Goal: Information Seeking & Learning: Find specific fact

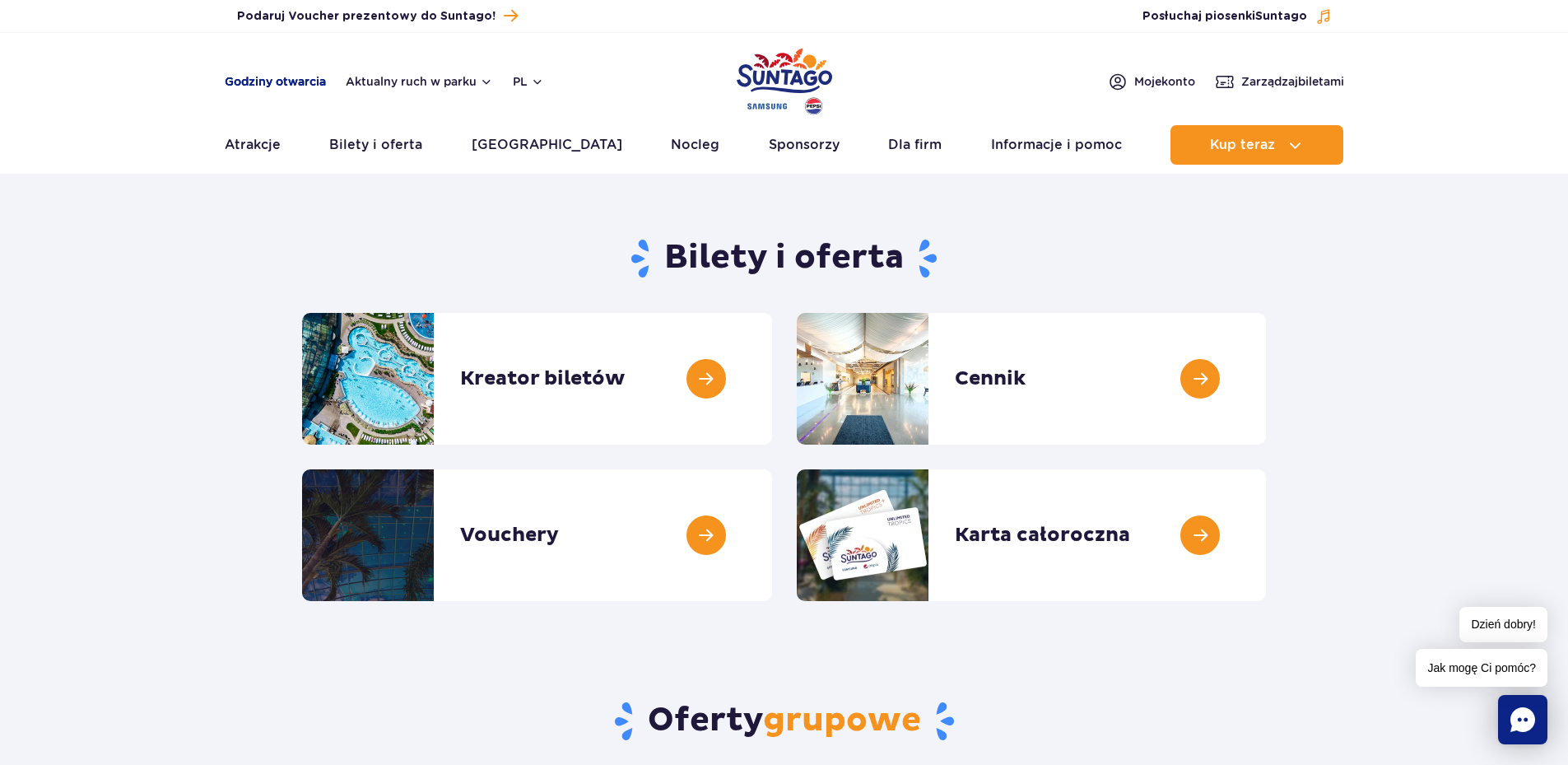
click at [301, 74] on link "Godziny otwarcia" at bounding box center [276, 81] width 101 height 16
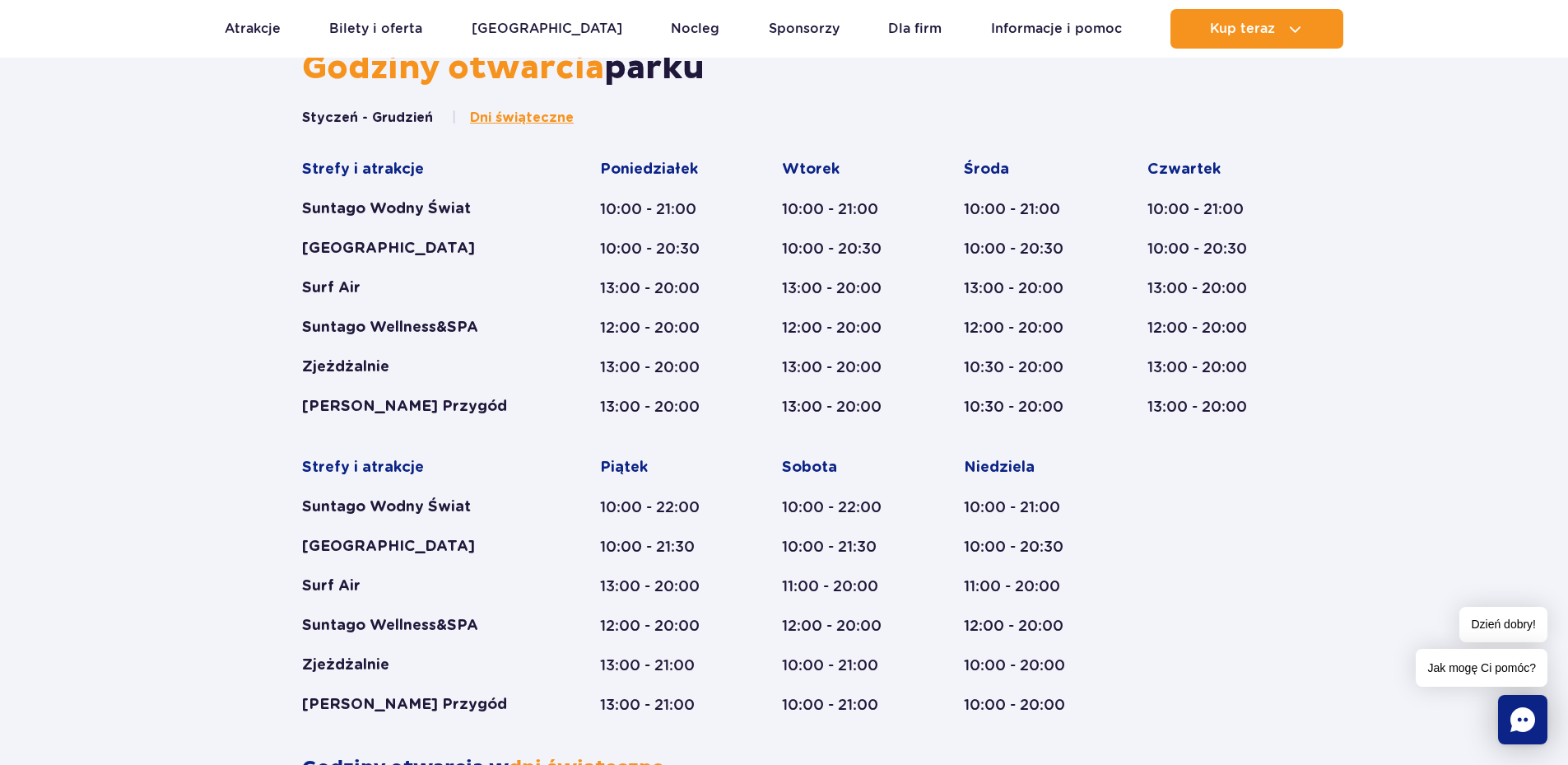
scroll to position [681, 0]
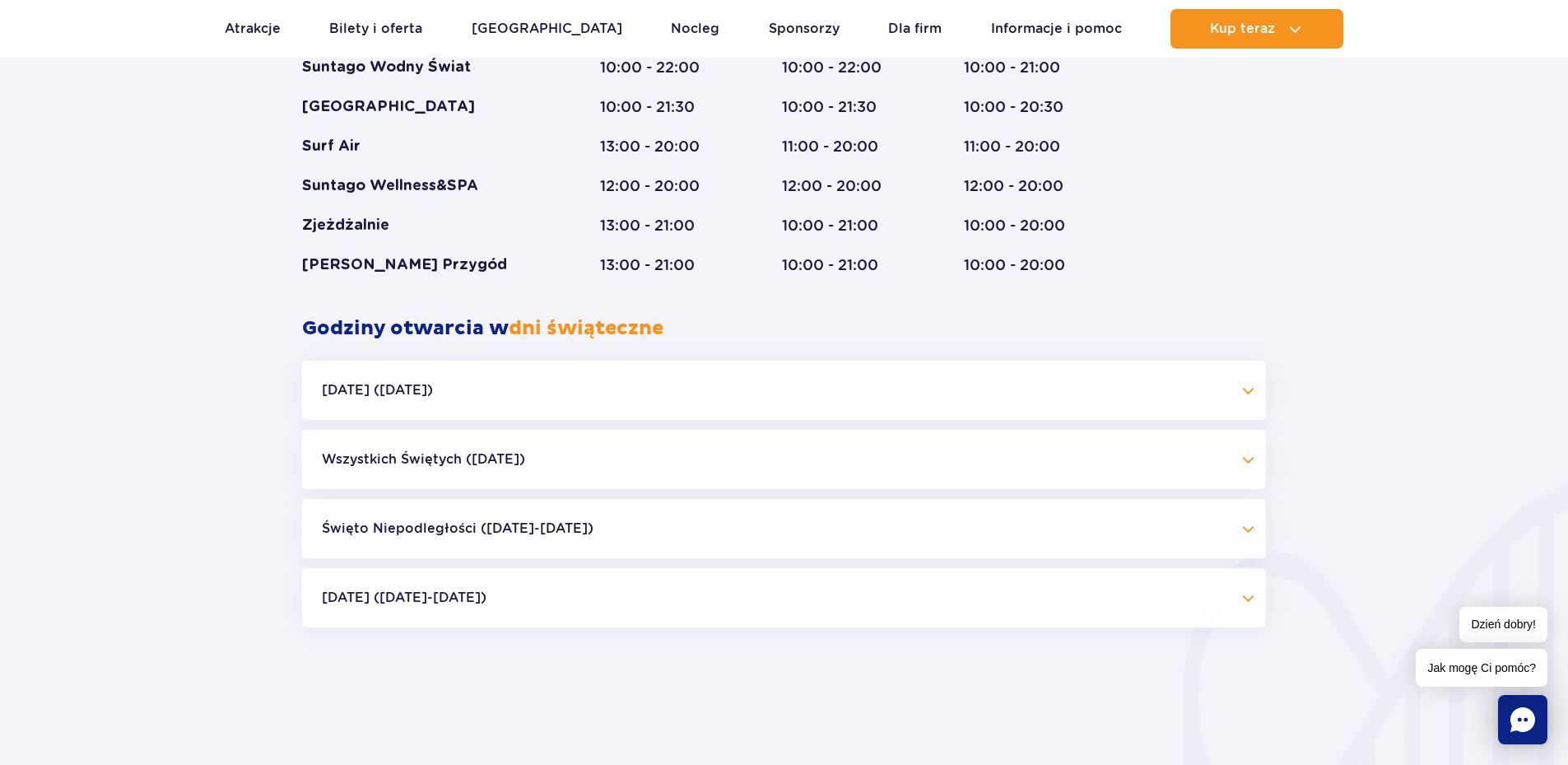
scroll to position [1176, 0]
click at [1253, 403] on button "[DATE] ([DATE])" at bounding box center [784, 392] width 964 height 60
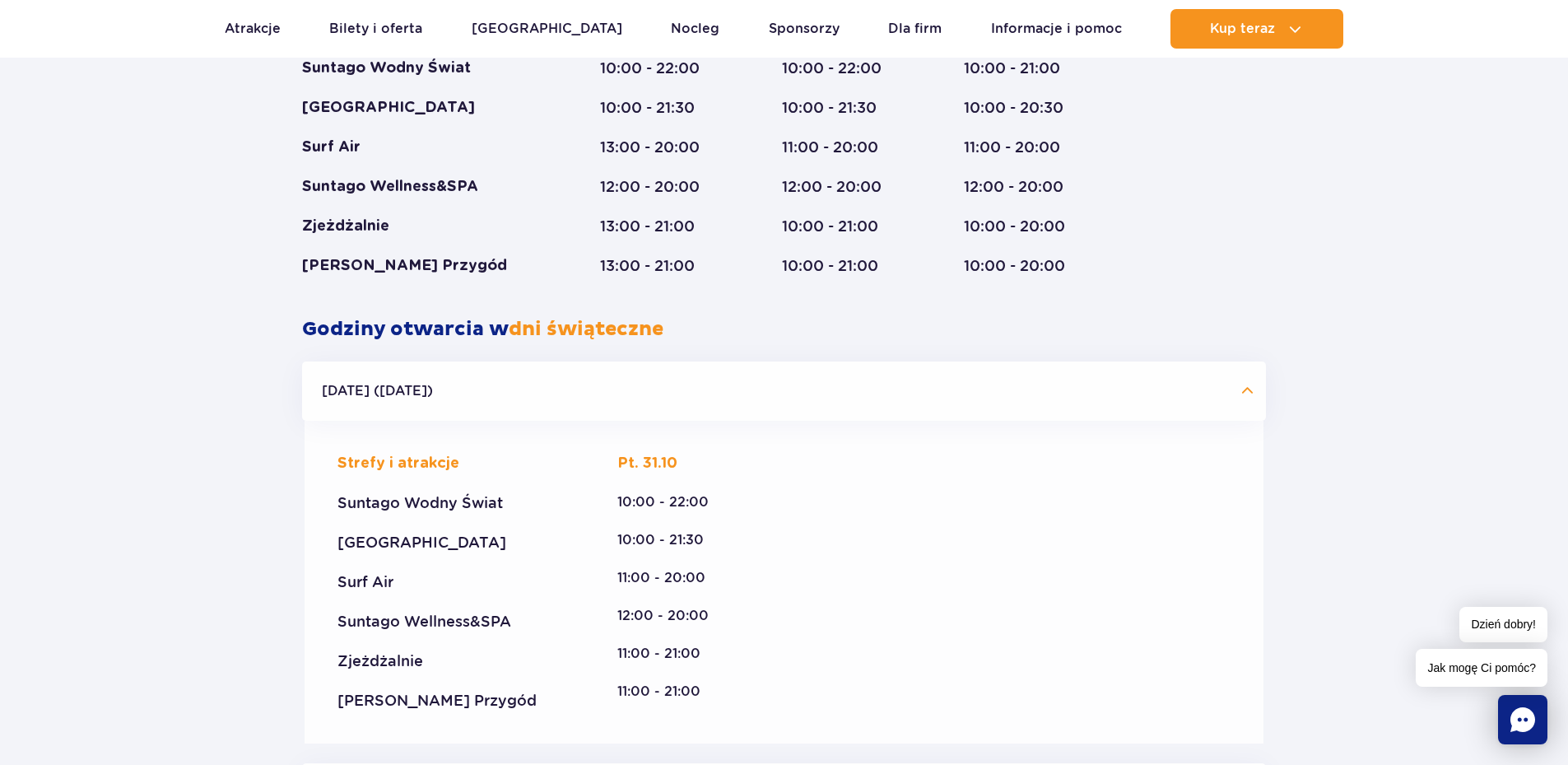
click at [1253, 403] on button "[DATE] ([DATE])" at bounding box center [784, 392] width 964 height 60
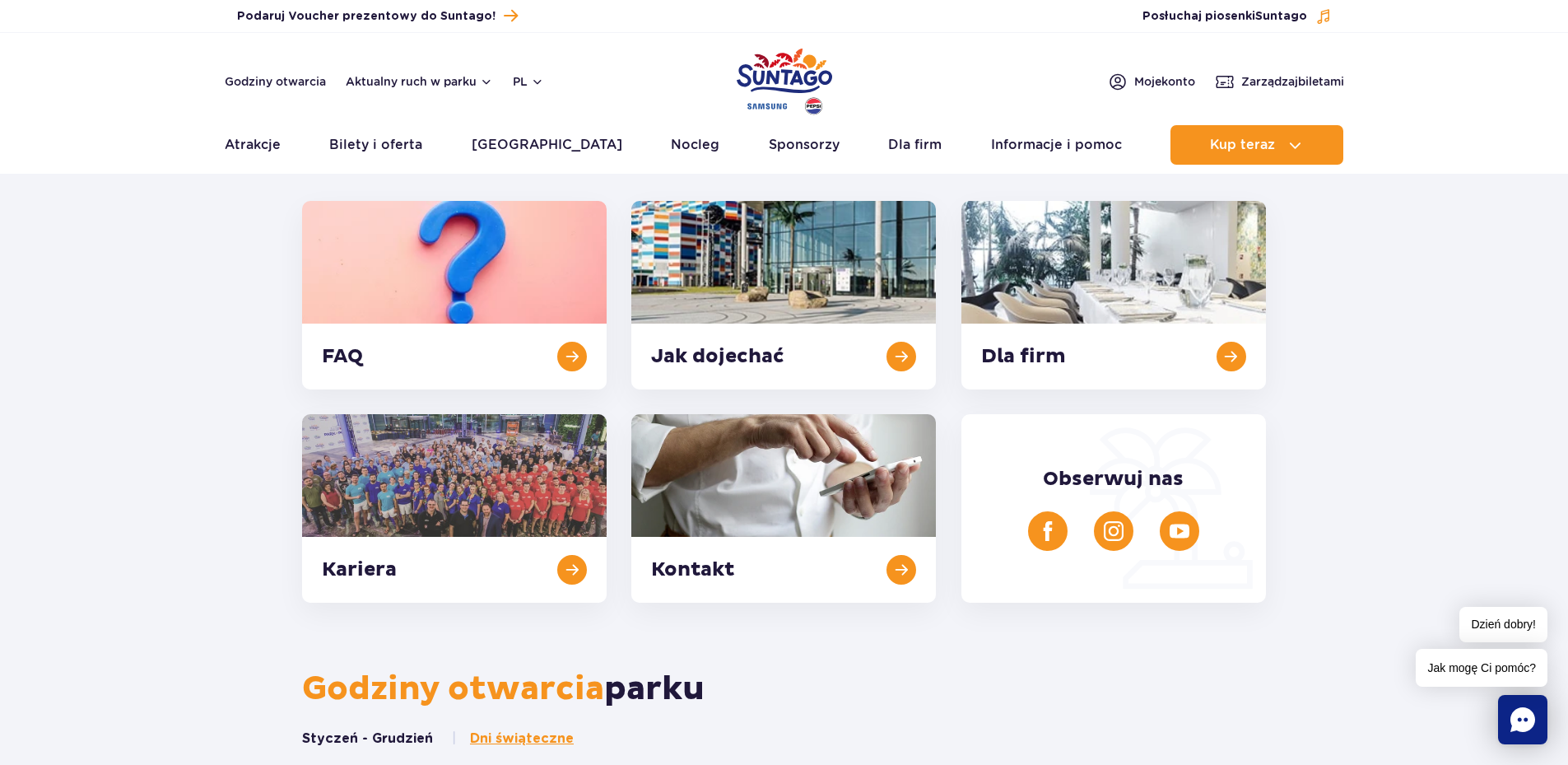
scroll to position [0, 0]
